Goal: Obtain resource: Download file/media

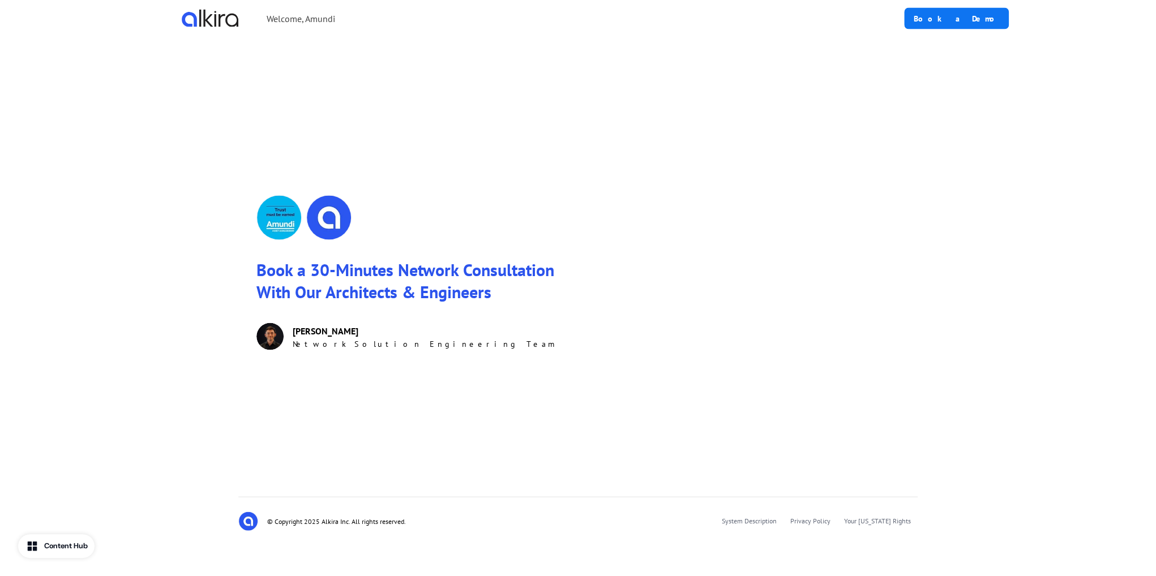
scroll to position [1480, 0]
click at [282, 219] on img at bounding box center [278, 217] width 45 height 45
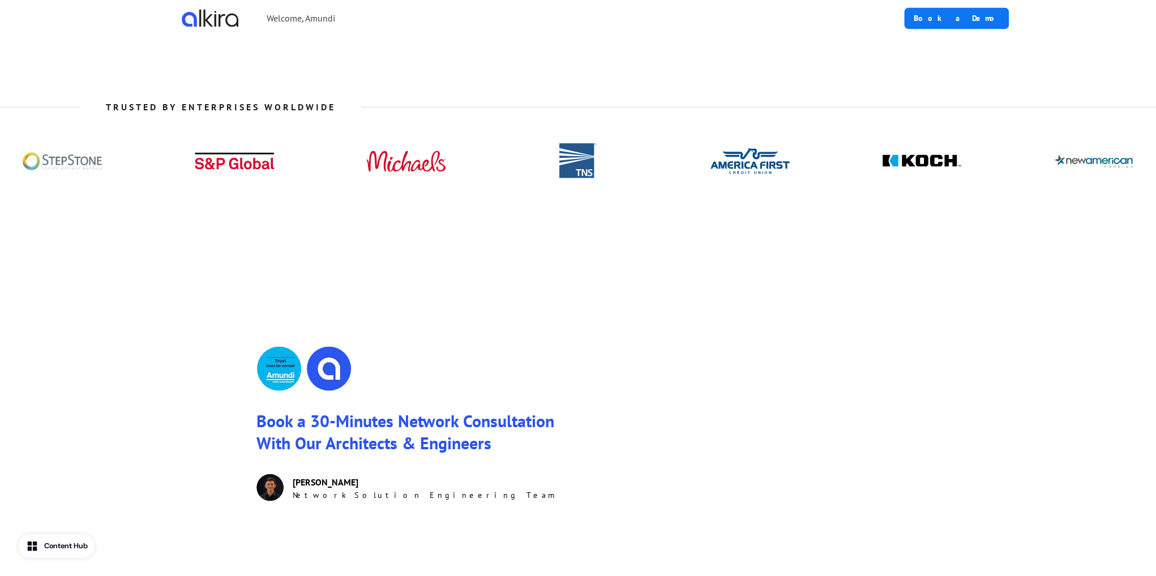
scroll to position [1253, 0]
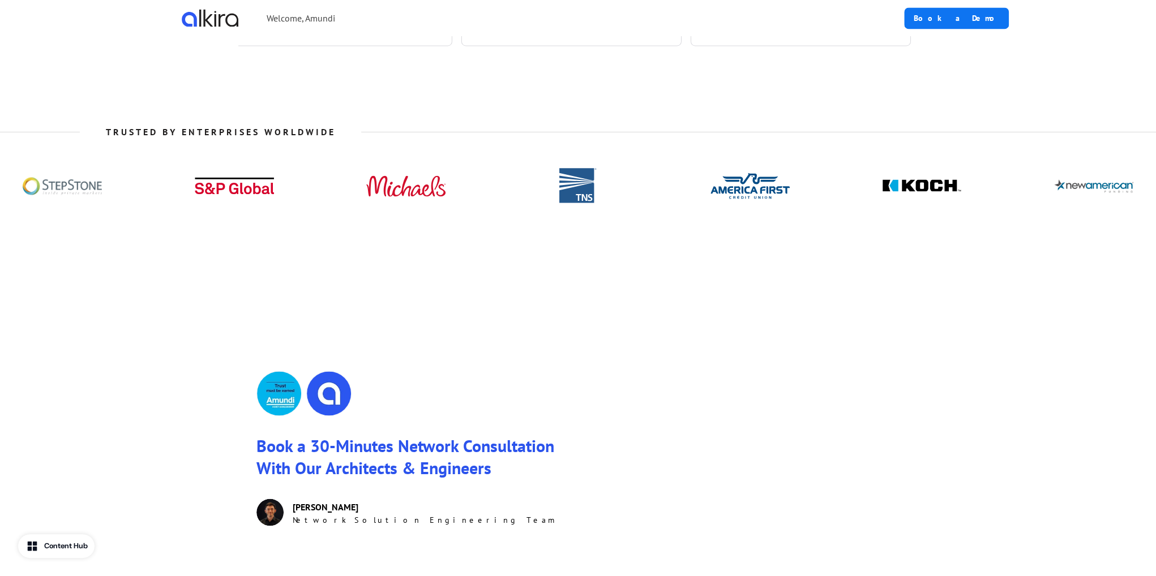
click at [559, 208] on img at bounding box center [577, 185] width 79 height 45
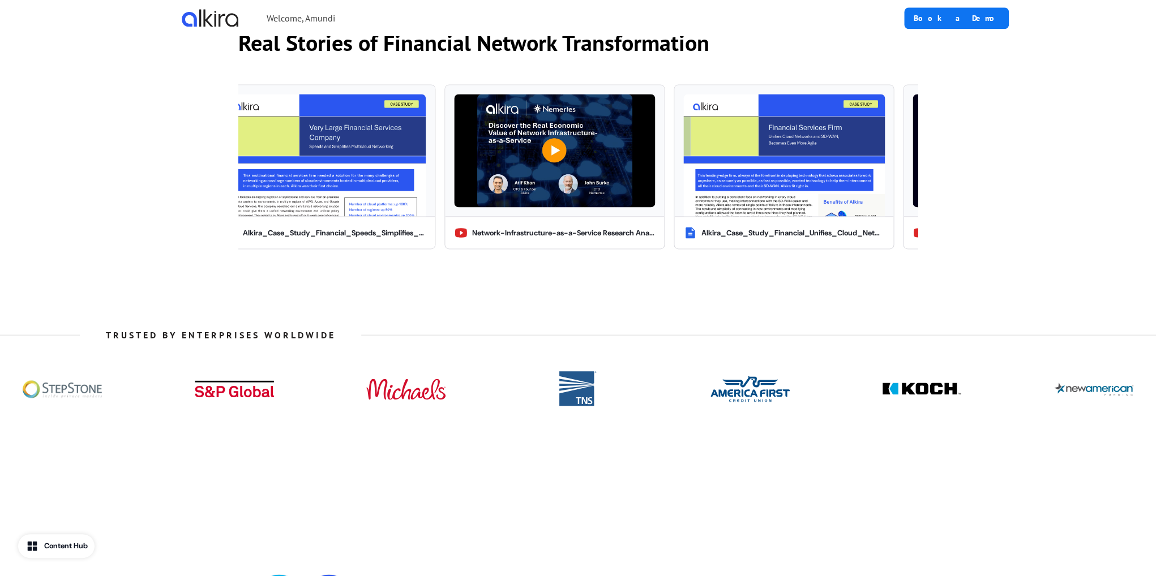
scroll to position [1027, 0]
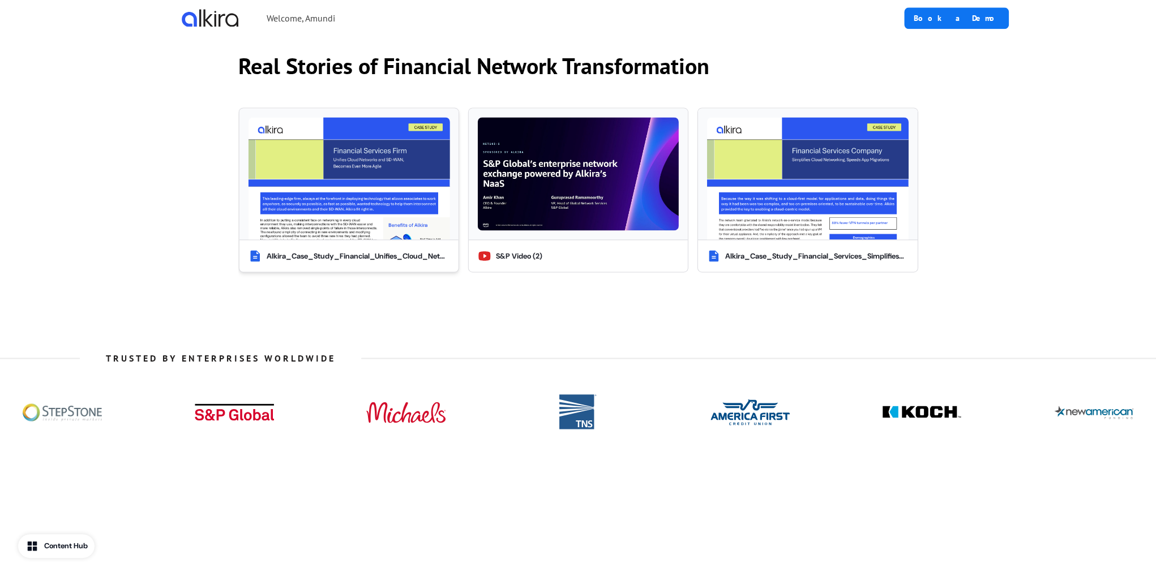
drag, startPoint x: 369, startPoint y: 303, endPoint x: 319, endPoint y: 295, distance: 51.0
click at [319, 272] on div "Alkira_Case_Study_Financial_Unifies_Cloud_Networks-1_(2).pdf" at bounding box center [348, 256] width 219 height 32
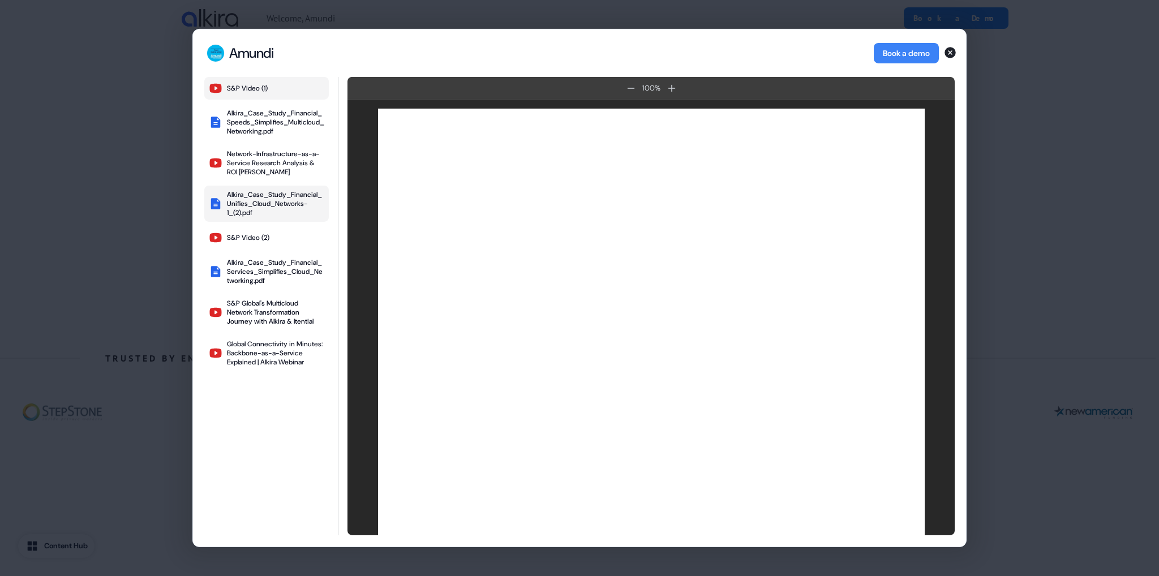
click at [241, 84] on div "S&P Video (1)" at bounding box center [247, 88] width 41 height 9
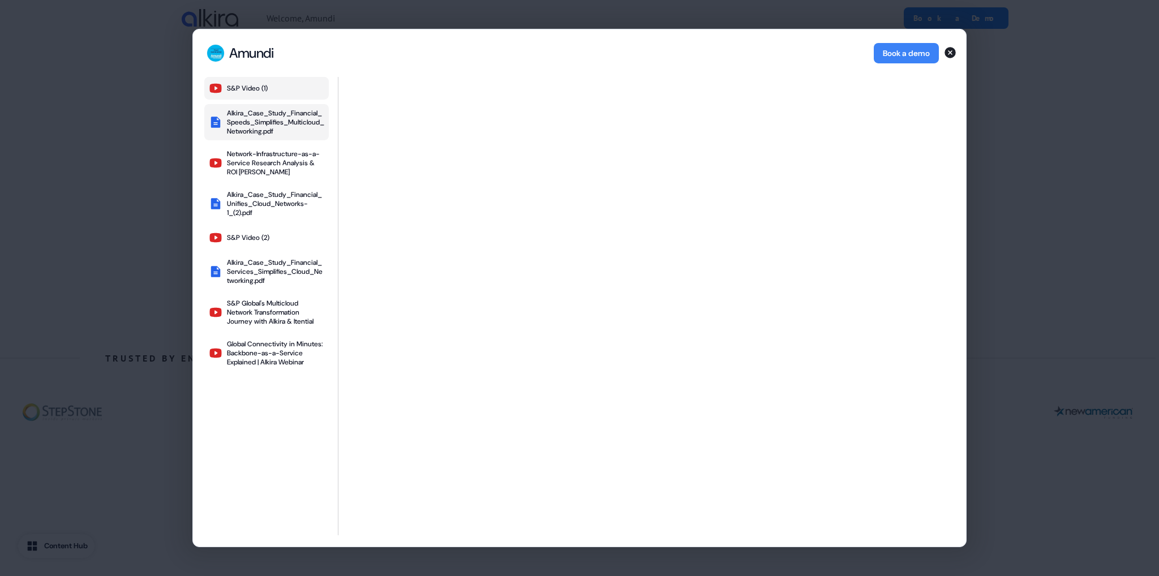
click at [271, 128] on div "Alkira_Case_Study_Financial_Speeds_Simplifies_Multicloud_Networking.pdf" at bounding box center [275, 122] width 97 height 27
click at [948, 51] on icon "button" at bounding box center [949, 52] width 11 height 11
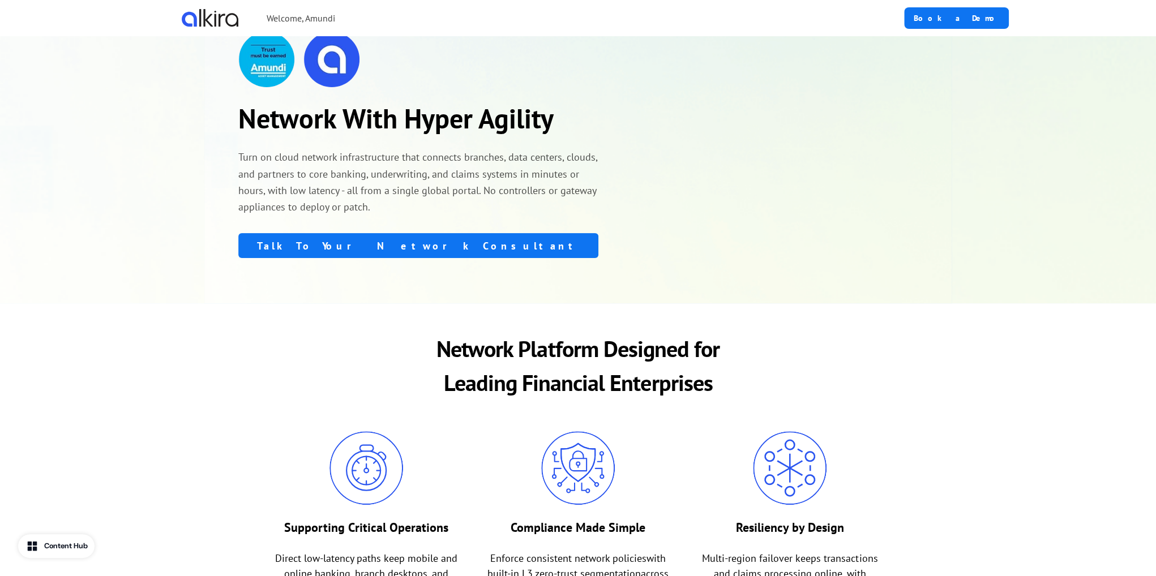
scroll to position [0, 0]
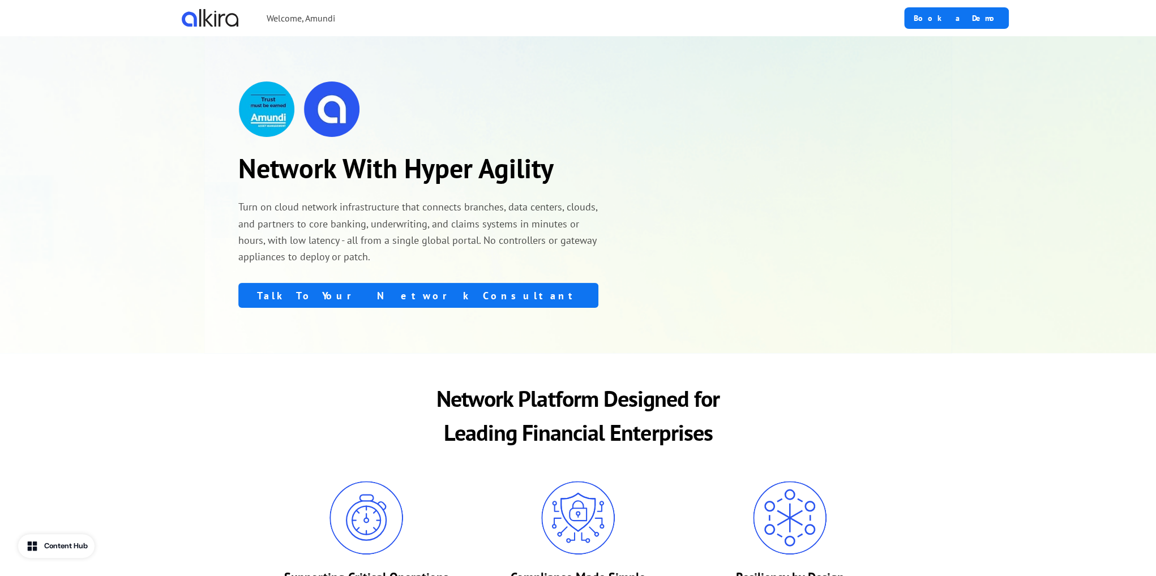
click at [310, 15] on p "Welcome, Amundi" at bounding box center [301, 18] width 68 height 14
click at [335, 18] on p "Welcome, Amundi" at bounding box center [301, 18] width 68 height 14
click at [269, 109] on img at bounding box center [266, 109] width 57 height 57
click at [226, 18] on img at bounding box center [210, 18] width 57 height 18
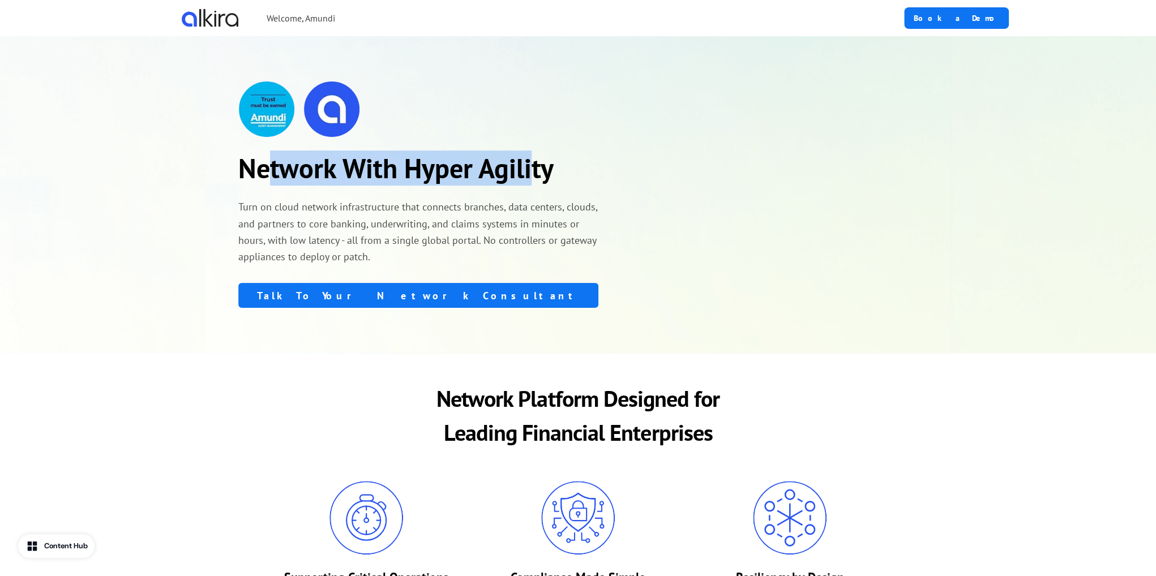
drag, startPoint x: 266, startPoint y: 170, endPoint x: 289, endPoint y: 215, distance: 50.4
click at [289, 185] on p "Network With Hyper Agility" at bounding box center [418, 168] width 360 height 34
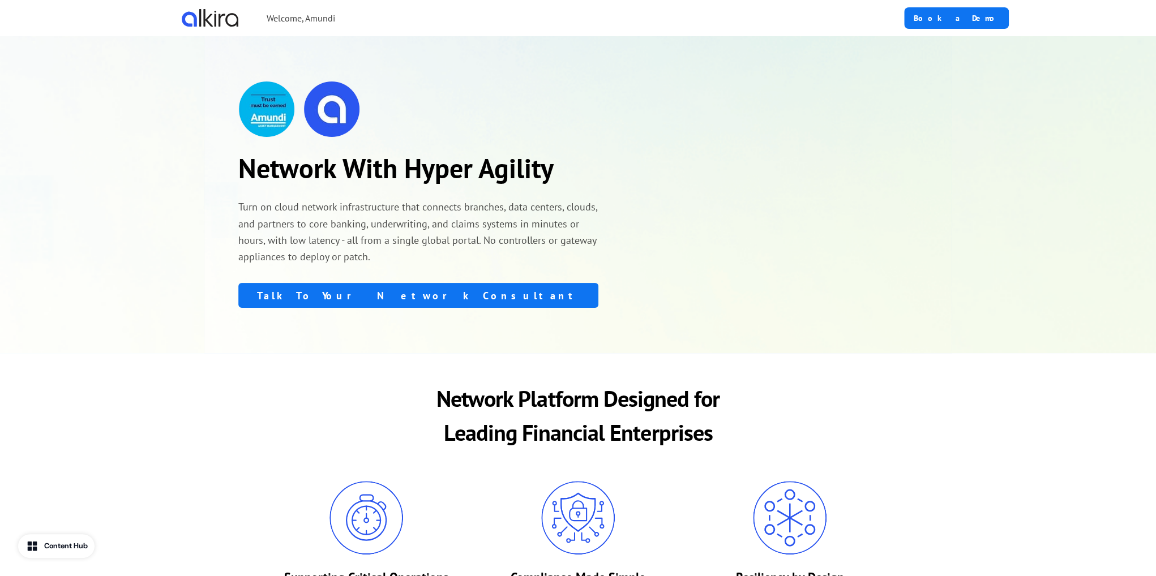
click at [386, 263] on p "Turn on cloud network infrastructure that connects branches, data centers, clou…" at bounding box center [418, 232] width 360 height 66
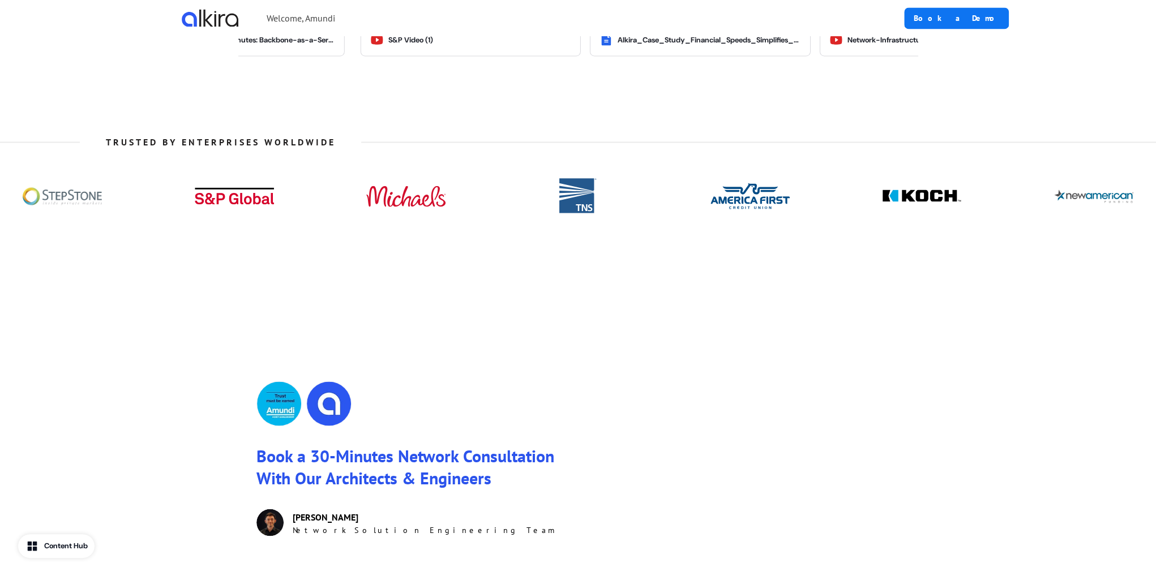
scroll to position [1245, 0]
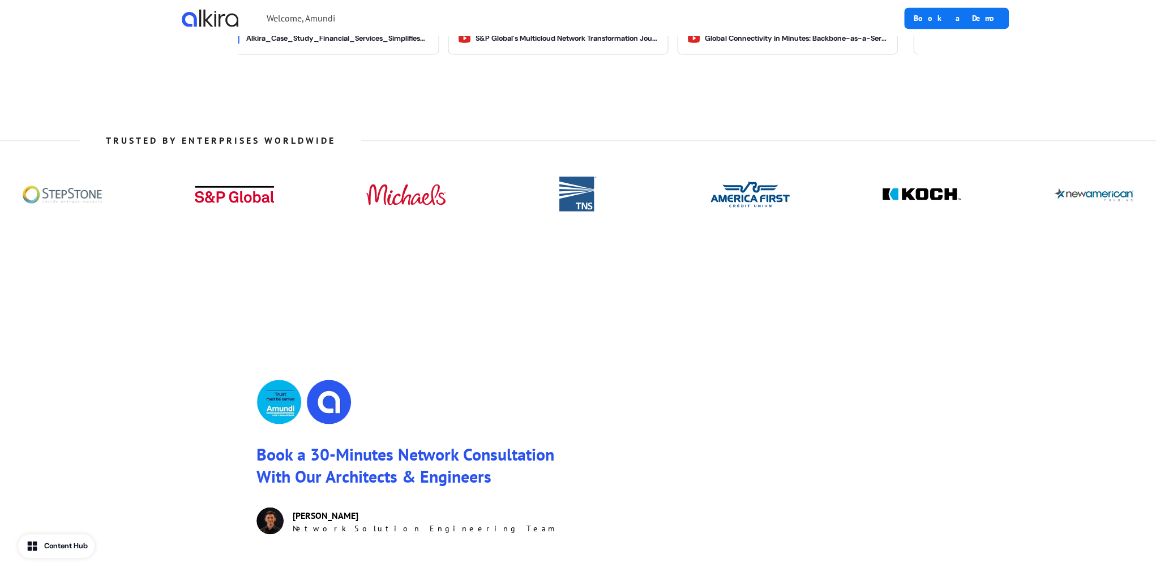
click at [251, 217] on img at bounding box center [234, 193] width 79 height 45
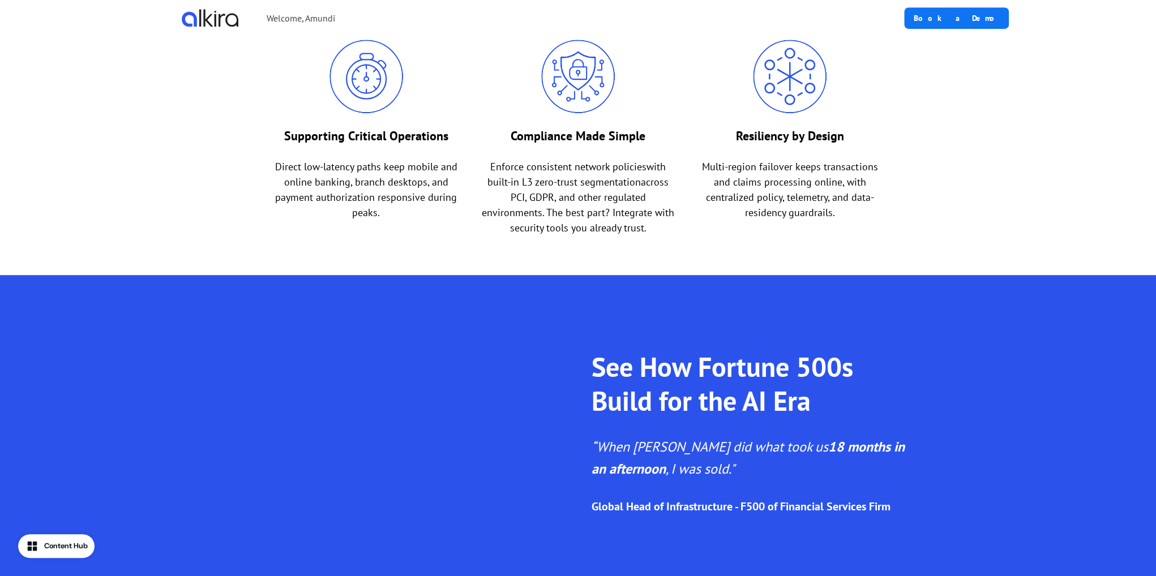
scroll to position [348, 0]
